Goal: Find specific page/section: Find specific page/section

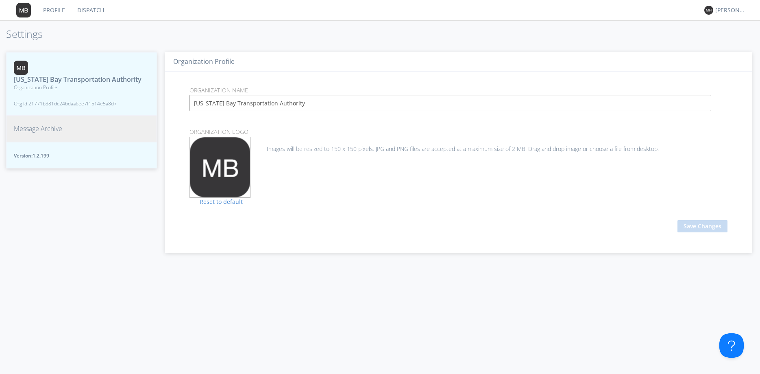
click at [61, 200] on div "[US_STATE] Bay Transportation Authority Organization Profile Org id: 21771b381d…" at bounding box center [81, 209] width 151 height 330
click at [94, 5] on link "Dispatch" at bounding box center [90, 10] width 39 height 20
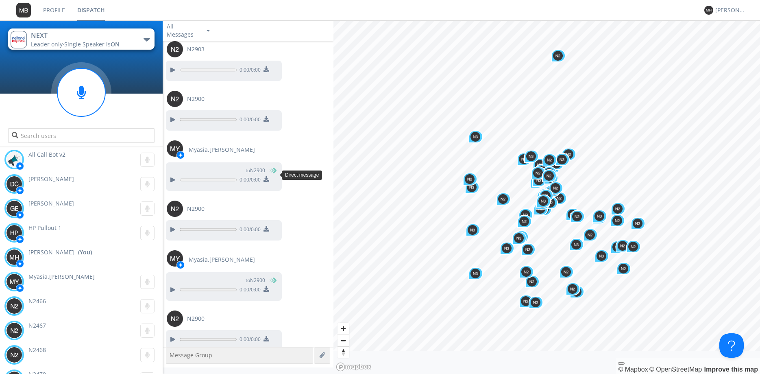
scroll to position [755, 0]
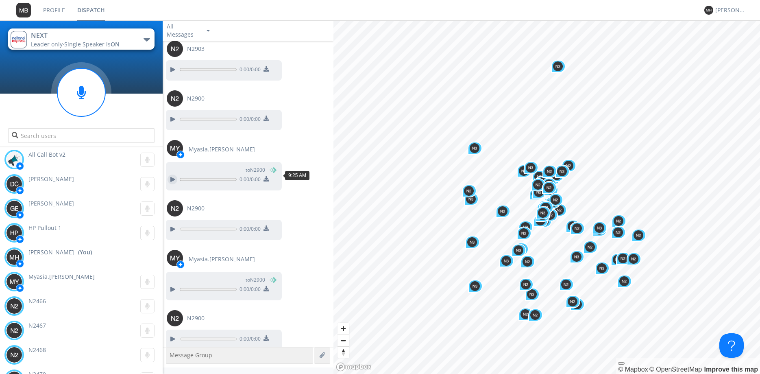
click at [172, 174] on div at bounding box center [172, 179] width 10 height 10
click at [172, 175] on div at bounding box center [172, 179] width 10 height 10
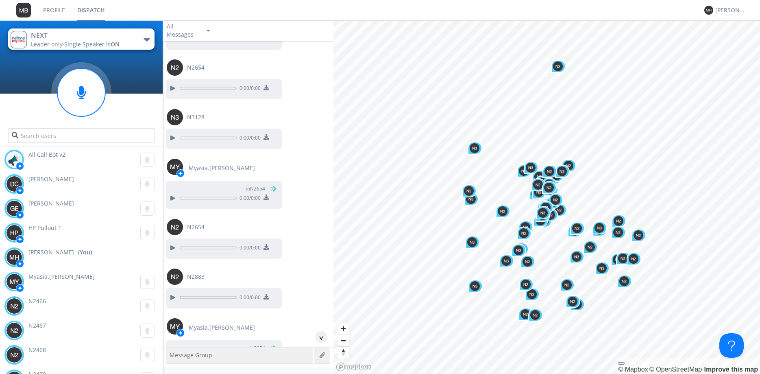
scroll to position [0, 0]
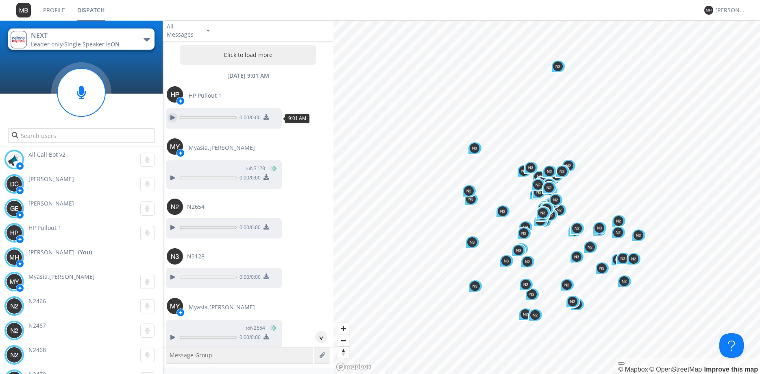
click at [174, 117] on div at bounding box center [172, 118] width 10 height 10
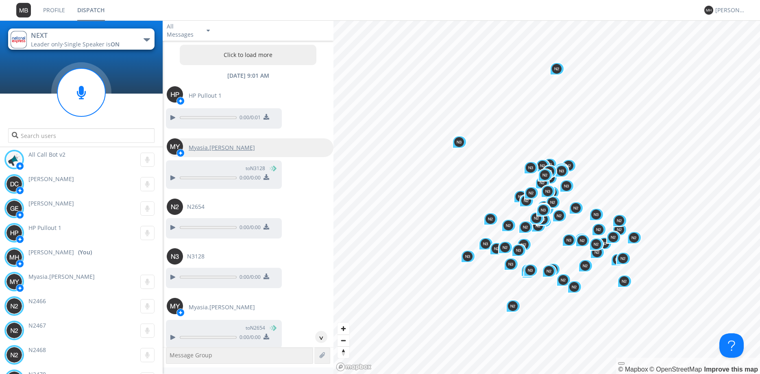
click at [311, 139] on div "Myasia.[PERSON_NAME]" at bounding box center [250, 147] width 167 height 19
type input "Myasia.[PERSON_NAME]"
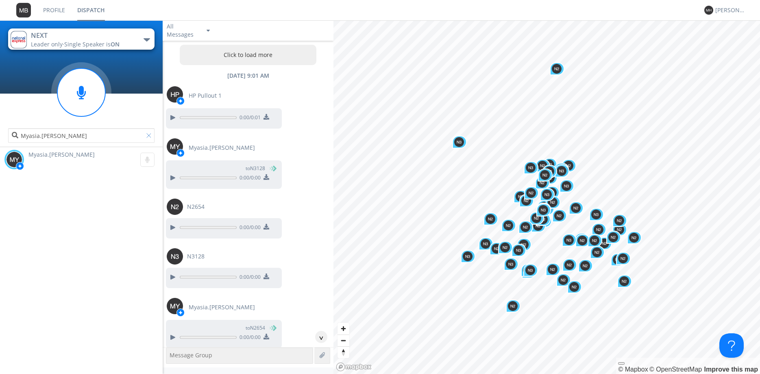
click at [150, 135] on div at bounding box center [150, 137] width 8 height 8
